Goal: Information Seeking & Learning: Learn about a topic

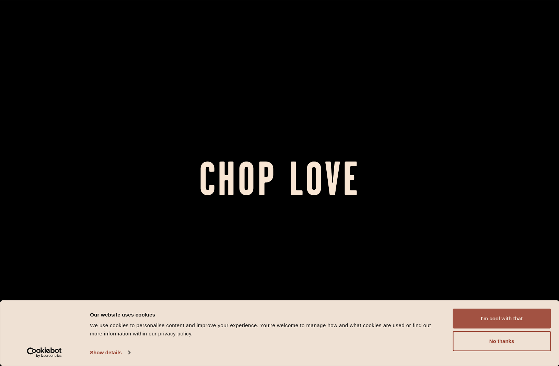
click at [520, 310] on button "I'm cool with that" at bounding box center [502, 318] width 98 height 20
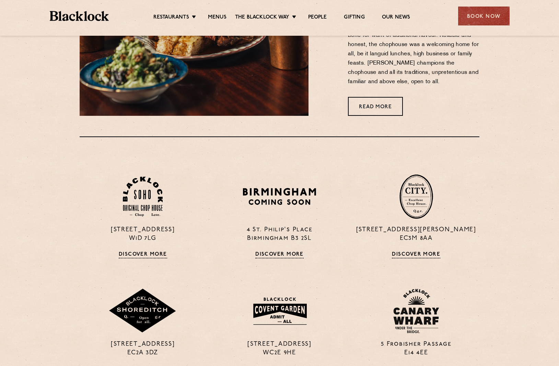
scroll to position [467, 0]
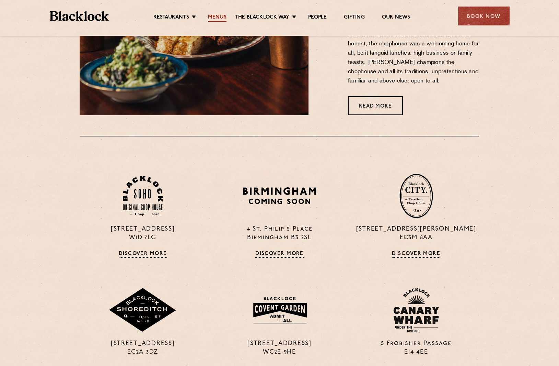
click at [219, 15] on link "Menus" at bounding box center [217, 18] width 19 height 8
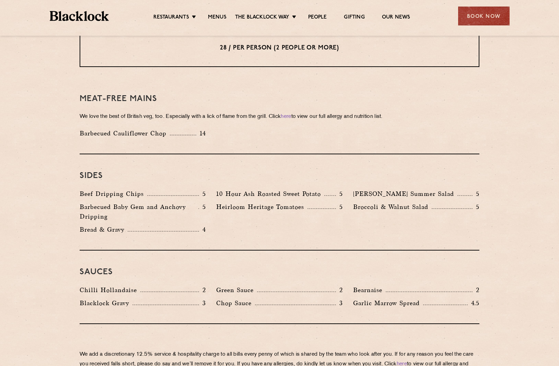
scroll to position [936, 0]
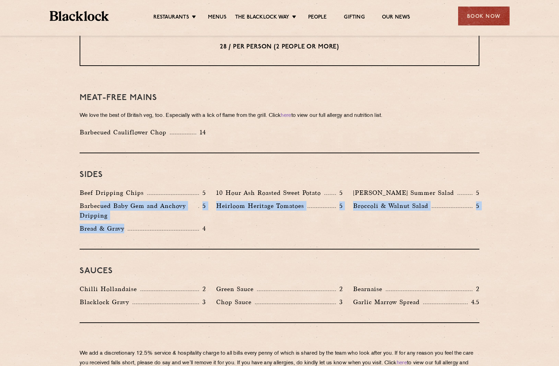
drag, startPoint x: 102, startPoint y: 183, endPoint x: 155, endPoint y: 208, distance: 58.5
click at [155, 208] on div "Beef Dripping Chips 5 10 Hour Ash Roasted Sweet Potato 5 [PERSON_NAME] Summer S…" at bounding box center [279, 212] width 410 height 49
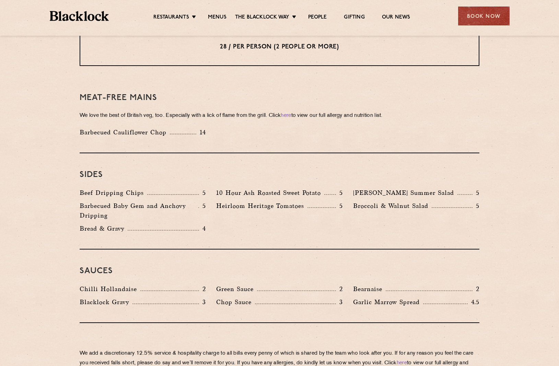
click at [237, 188] on p "10 Hour Ash Roasted Sweet Potato" at bounding box center [270, 193] width 108 height 10
drag, startPoint x: 237, startPoint y: 170, endPoint x: 267, endPoint y: 170, distance: 29.9
click at [267, 188] on p "10 Hour Ash Roasted Sweet Potato" at bounding box center [270, 193] width 108 height 10
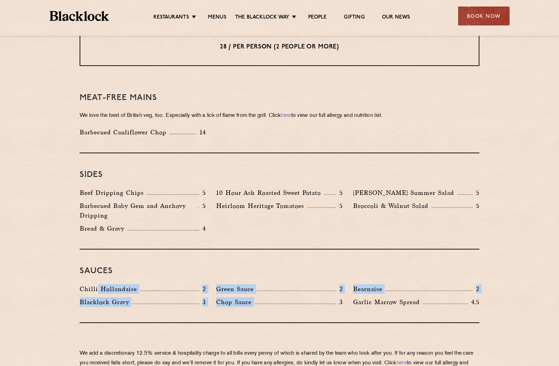
drag, startPoint x: 98, startPoint y: 268, endPoint x: 332, endPoint y: 276, distance: 234.2
click at [336, 284] on div "Chilli Hollandaise 2 Green Sauce 2 Bearnaise 2 [PERSON_NAME] Gravy 3 Chop Sauce…" at bounding box center [279, 297] width 410 height 26
click at [302, 297] on div "Chop Sauce 3" at bounding box center [279, 302] width 126 height 10
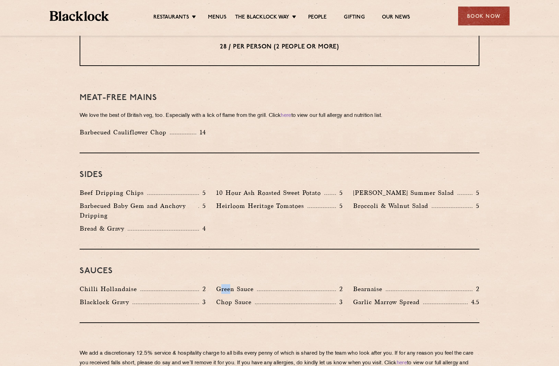
drag, startPoint x: 219, startPoint y: 271, endPoint x: 234, endPoint y: 271, distance: 14.8
click at [234, 284] on p "Green Sauce" at bounding box center [236, 289] width 41 height 10
drag, startPoint x: 224, startPoint y: 289, endPoint x: 250, endPoint y: 281, distance: 27.2
click at [250, 297] on div "Chop Sauce 3" at bounding box center [279, 303] width 137 height 13
